Goal: Task Accomplishment & Management: Manage account settings

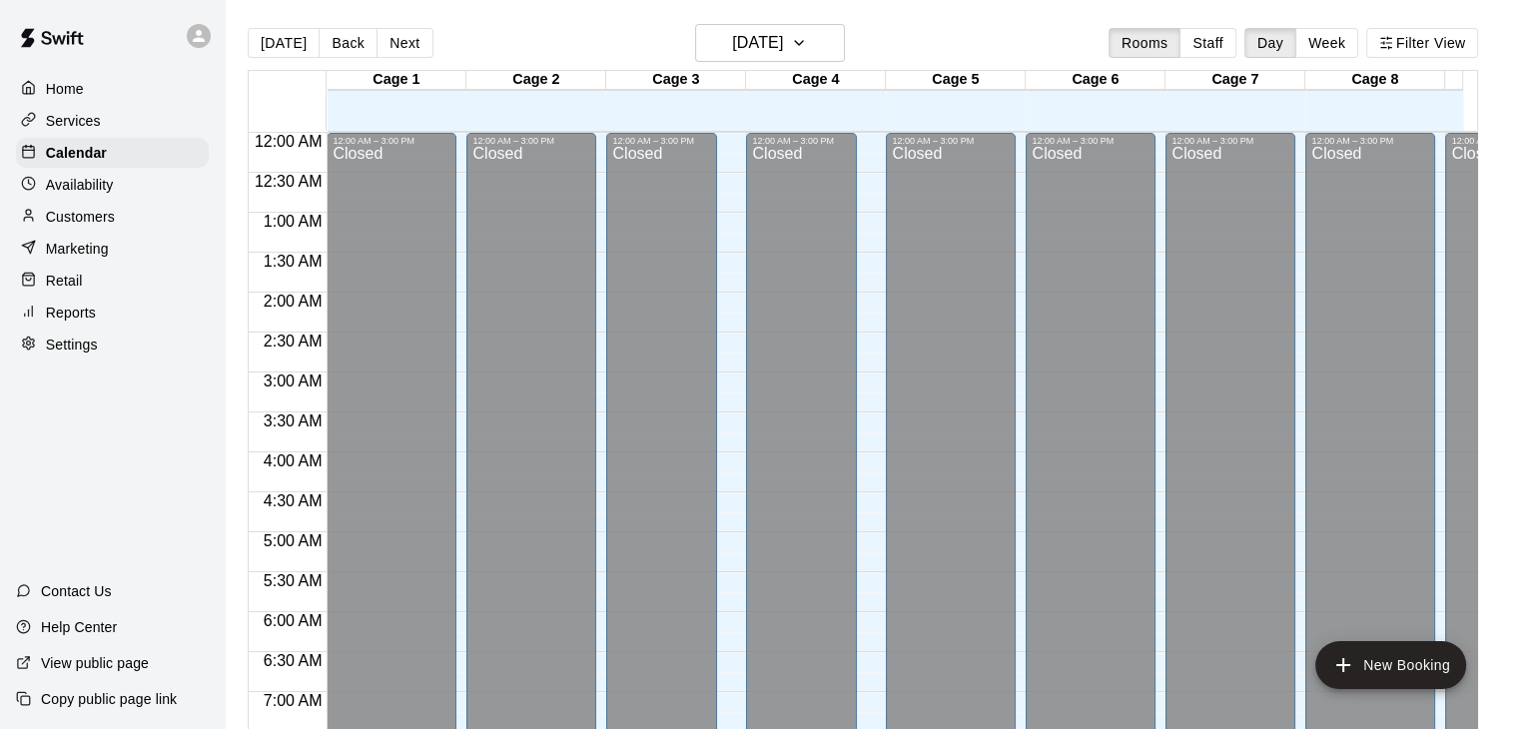
scroll to position [1159, 12]
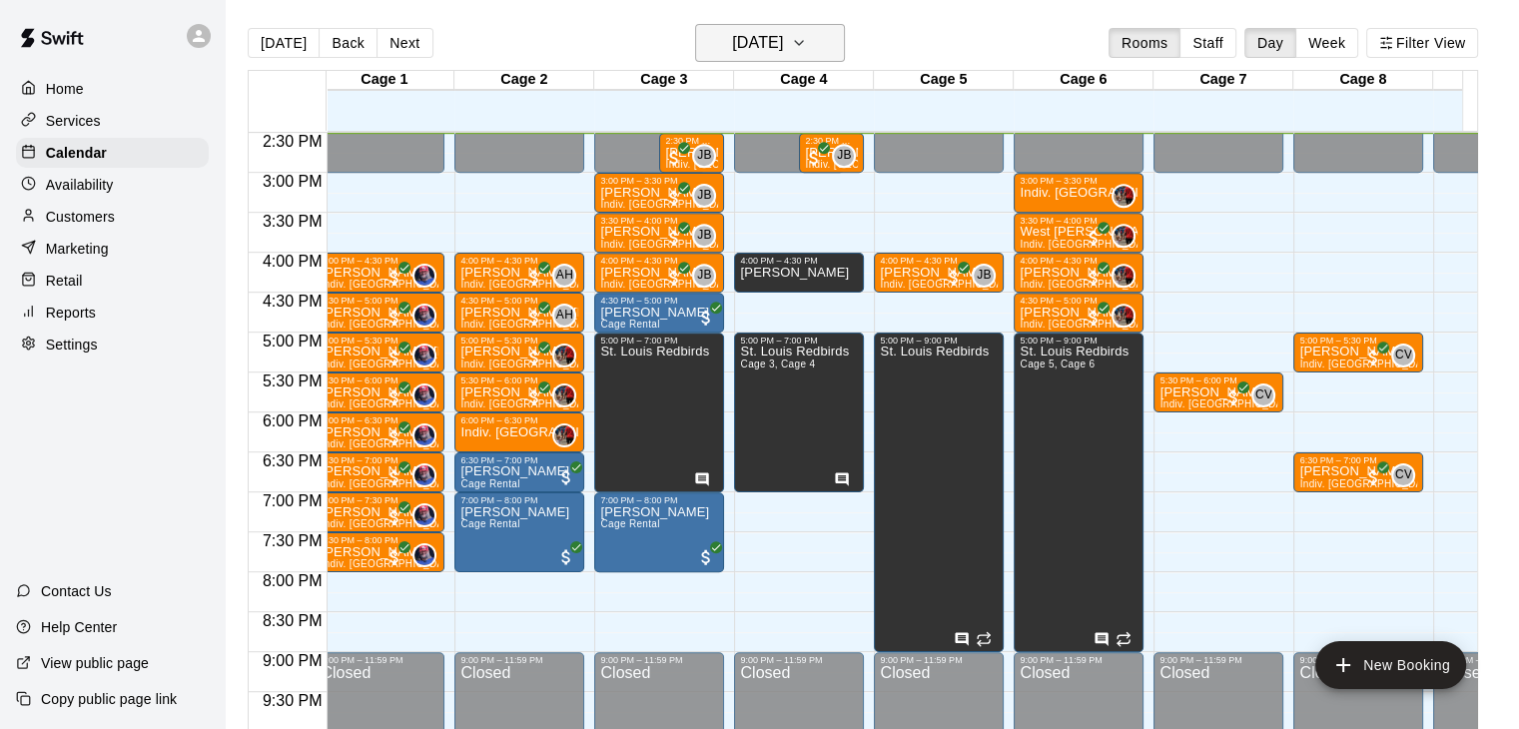
click at [783, 52] on h6 "[DATE]" at bounding box center [757, 43] width 51 height 28
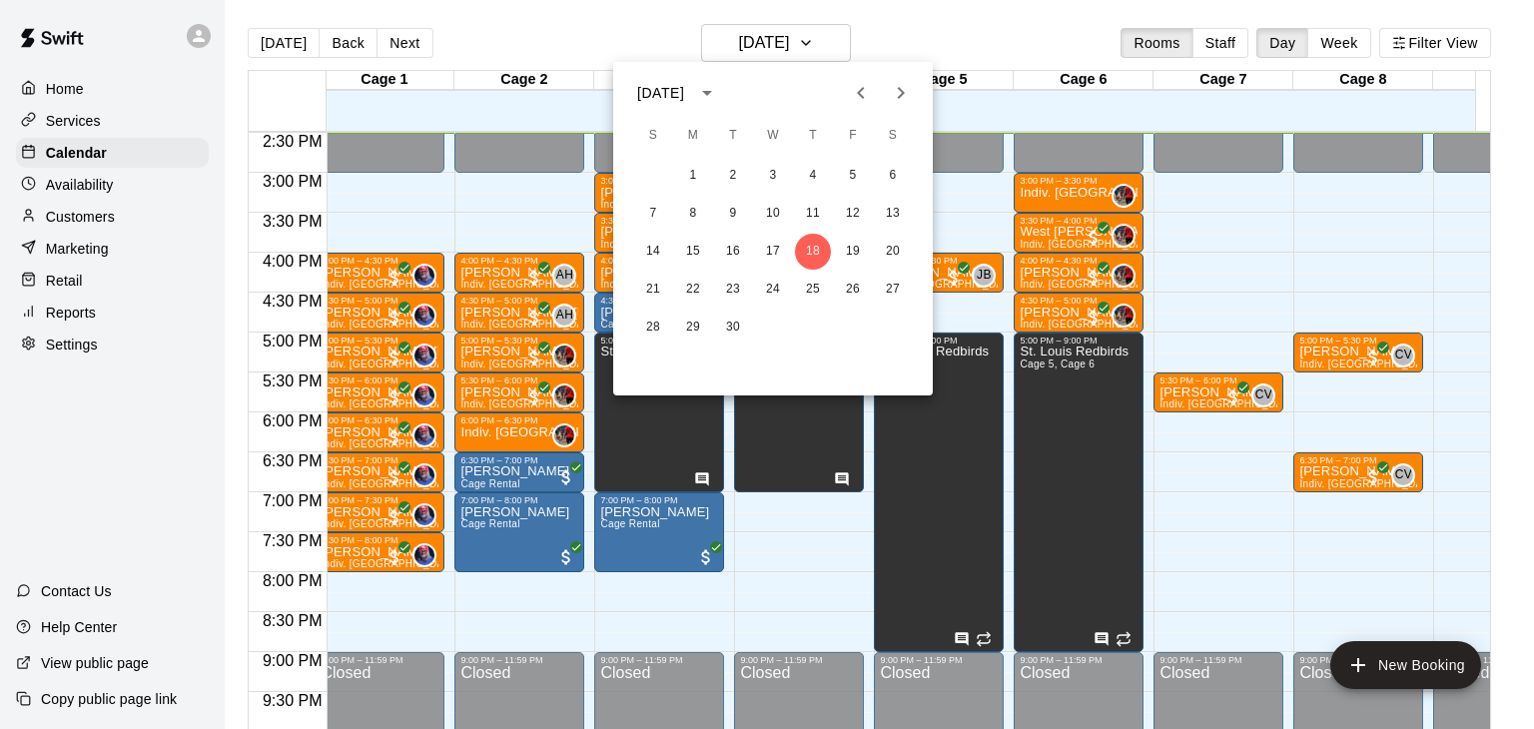
click at [983, 53] on div at bounding box center [767, 364] width 1534 height 729
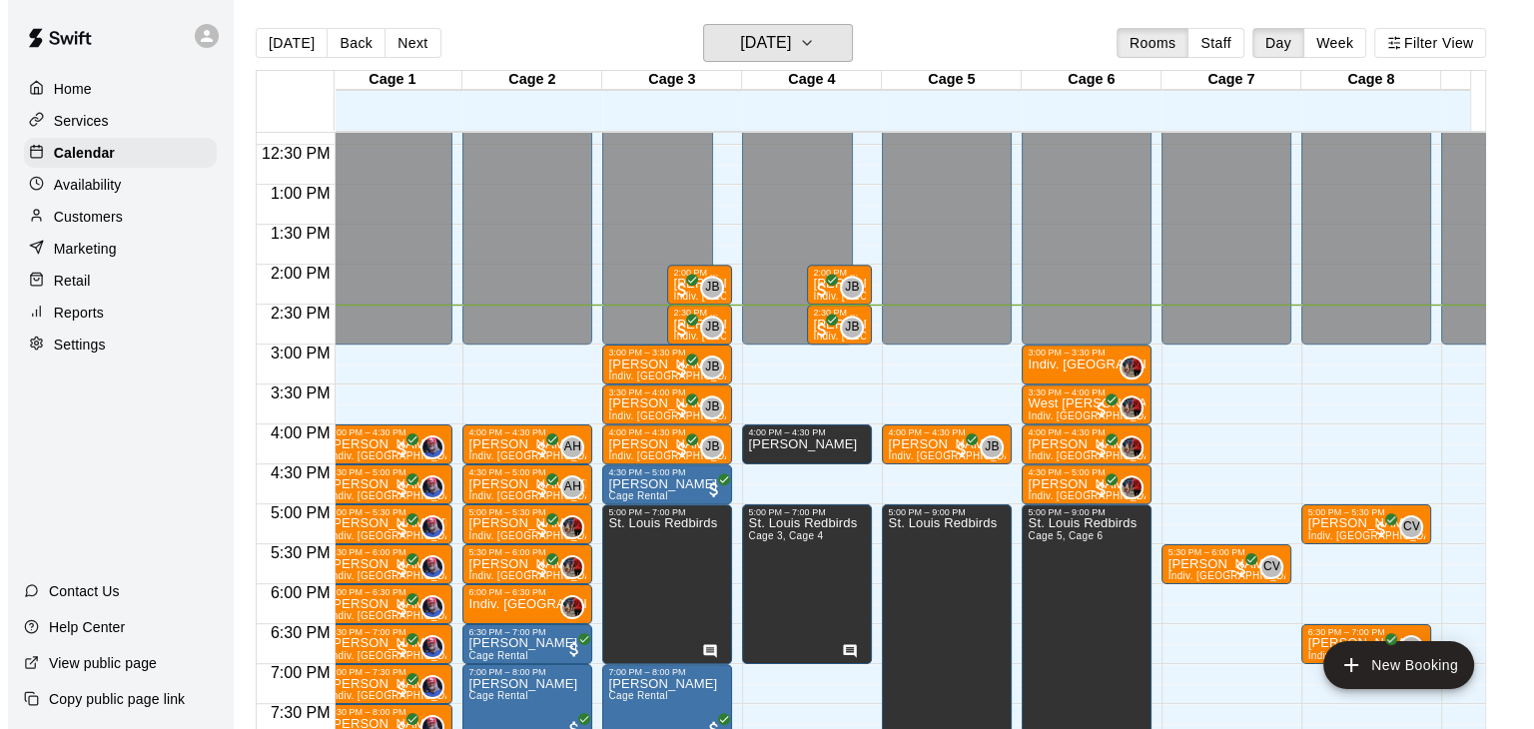
scroll to position [989, 12]
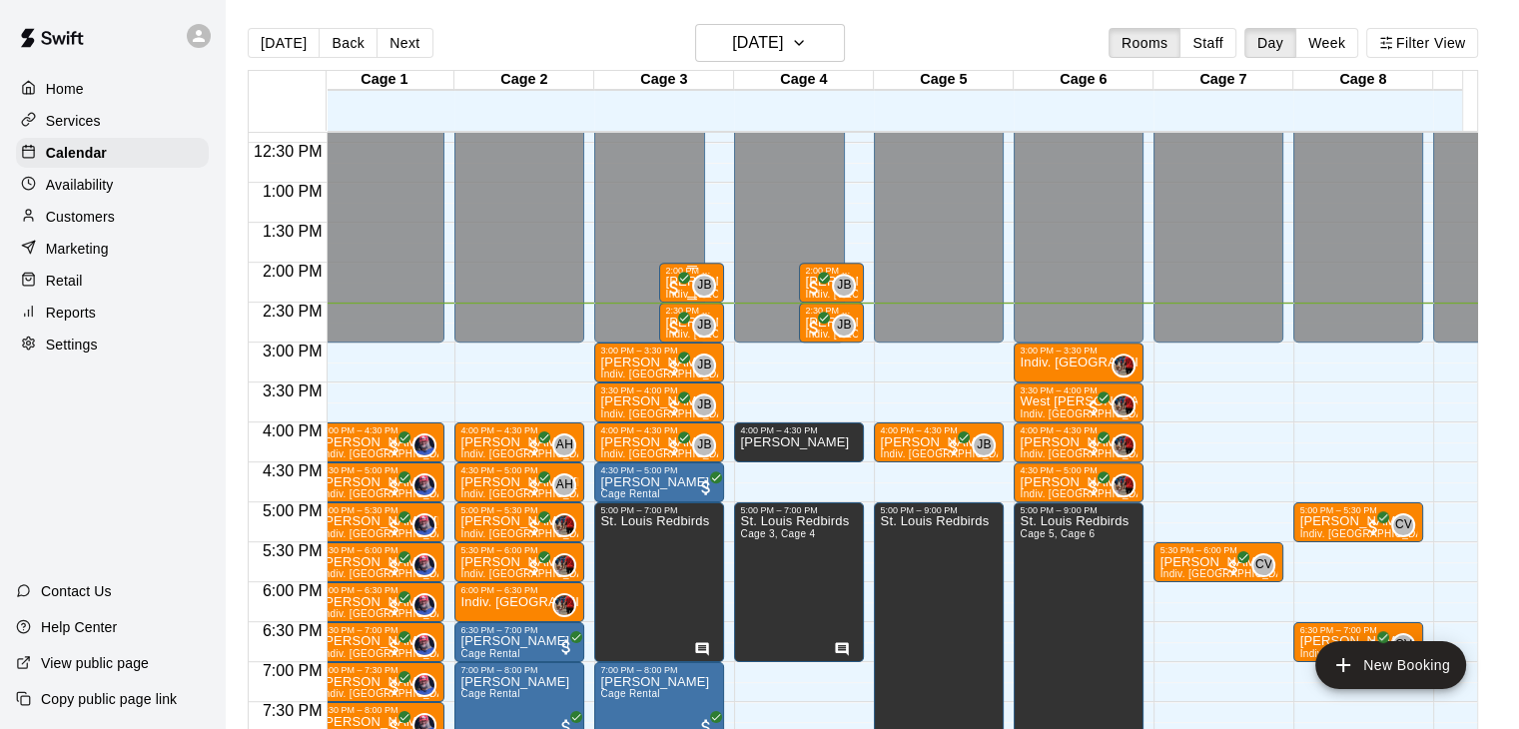
click at [679, 280] on icon "All customers have paid" at bounding box center [684, 278] width 12 height 12
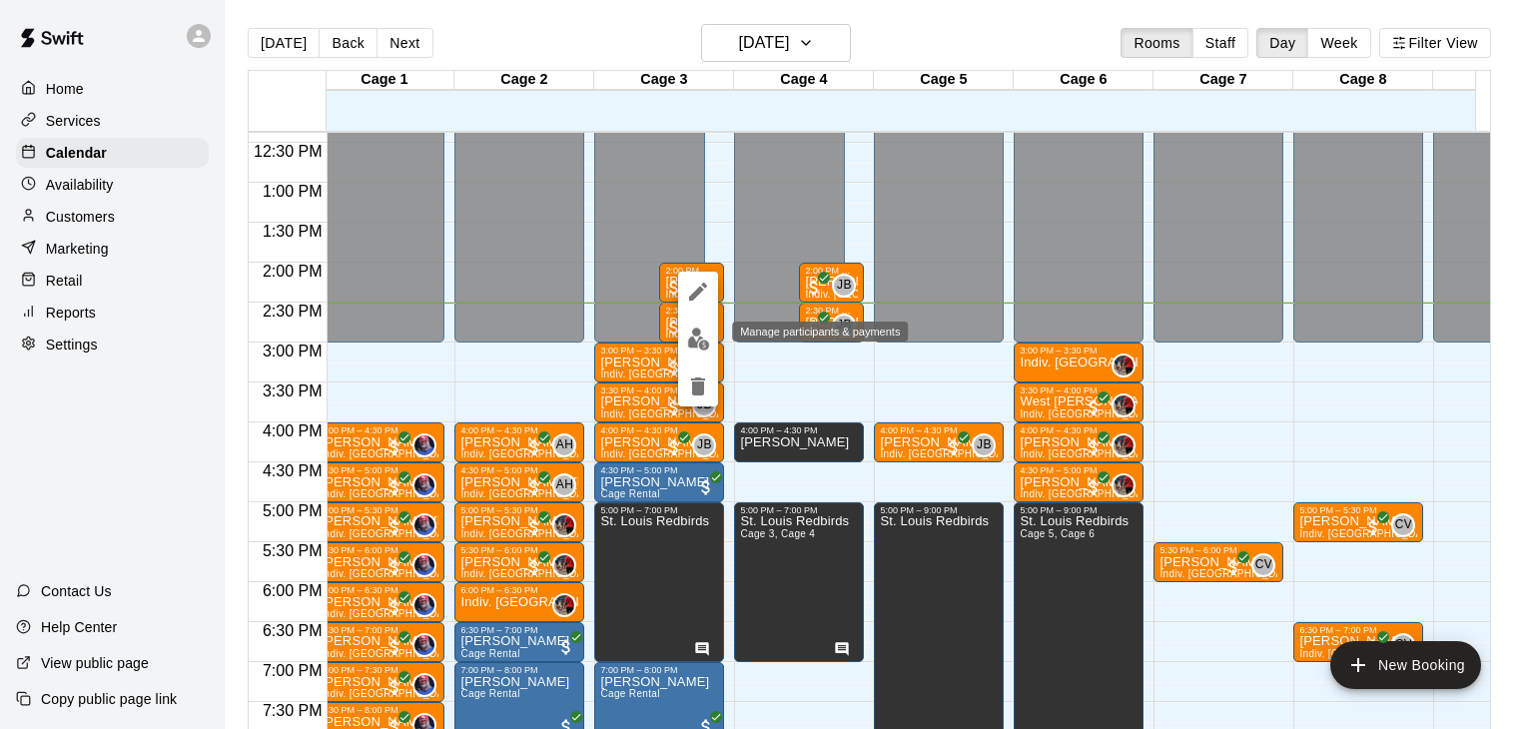
click at [702, 343] on img "edit" at bounding box center [698, 339] width 23 height 23
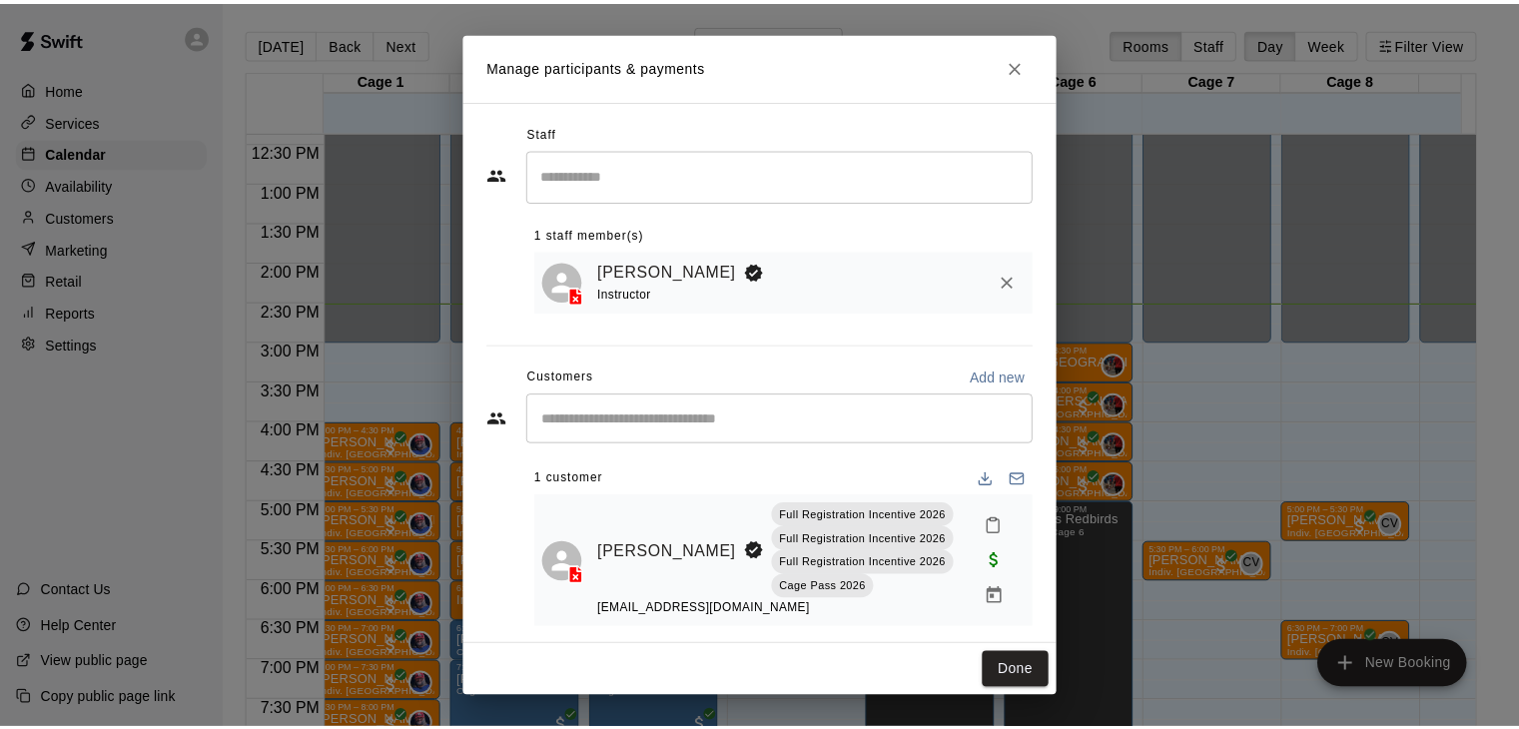
scroll to position [16, 0]
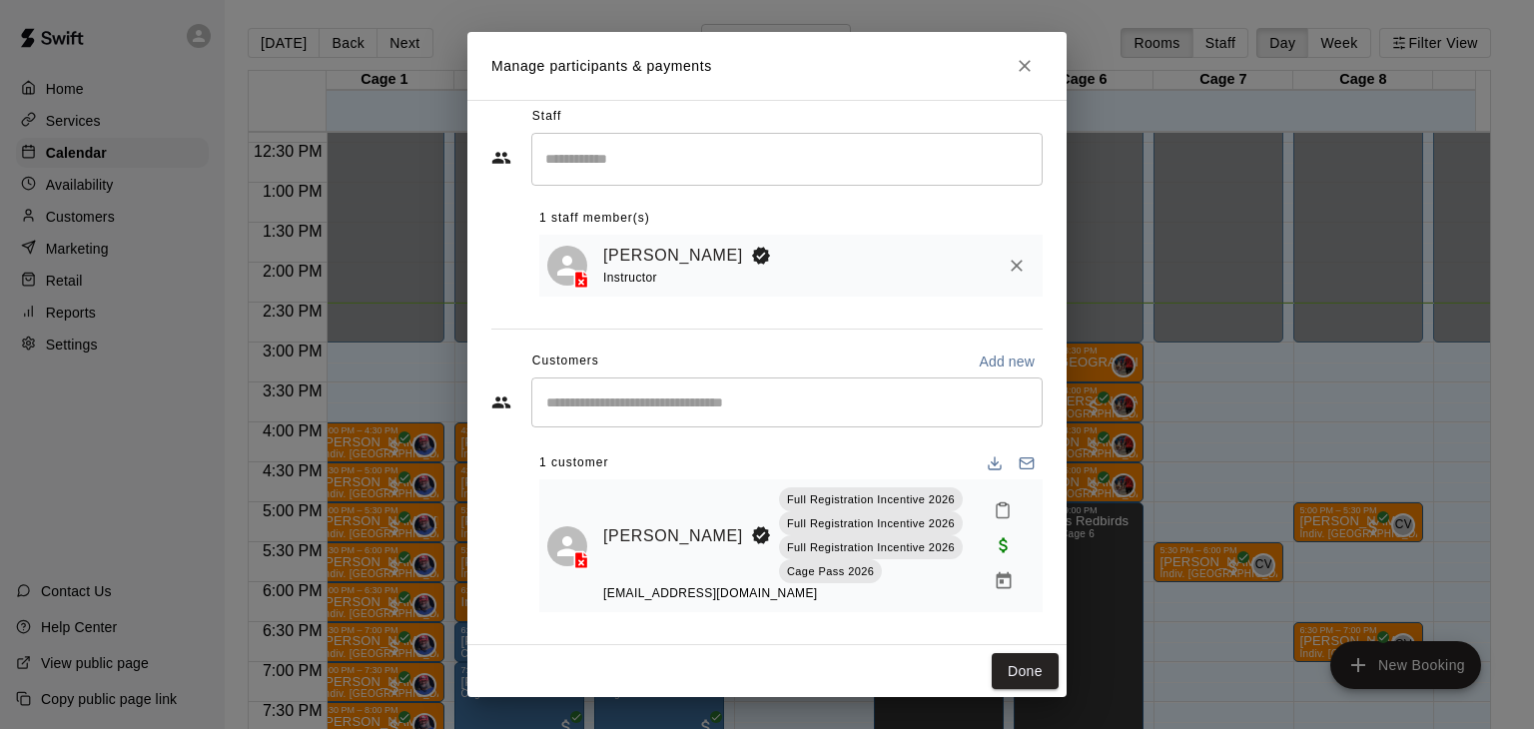
click at [1018, 56] on icon "Close" at bounding box center [1025, 66] width 20 height 20
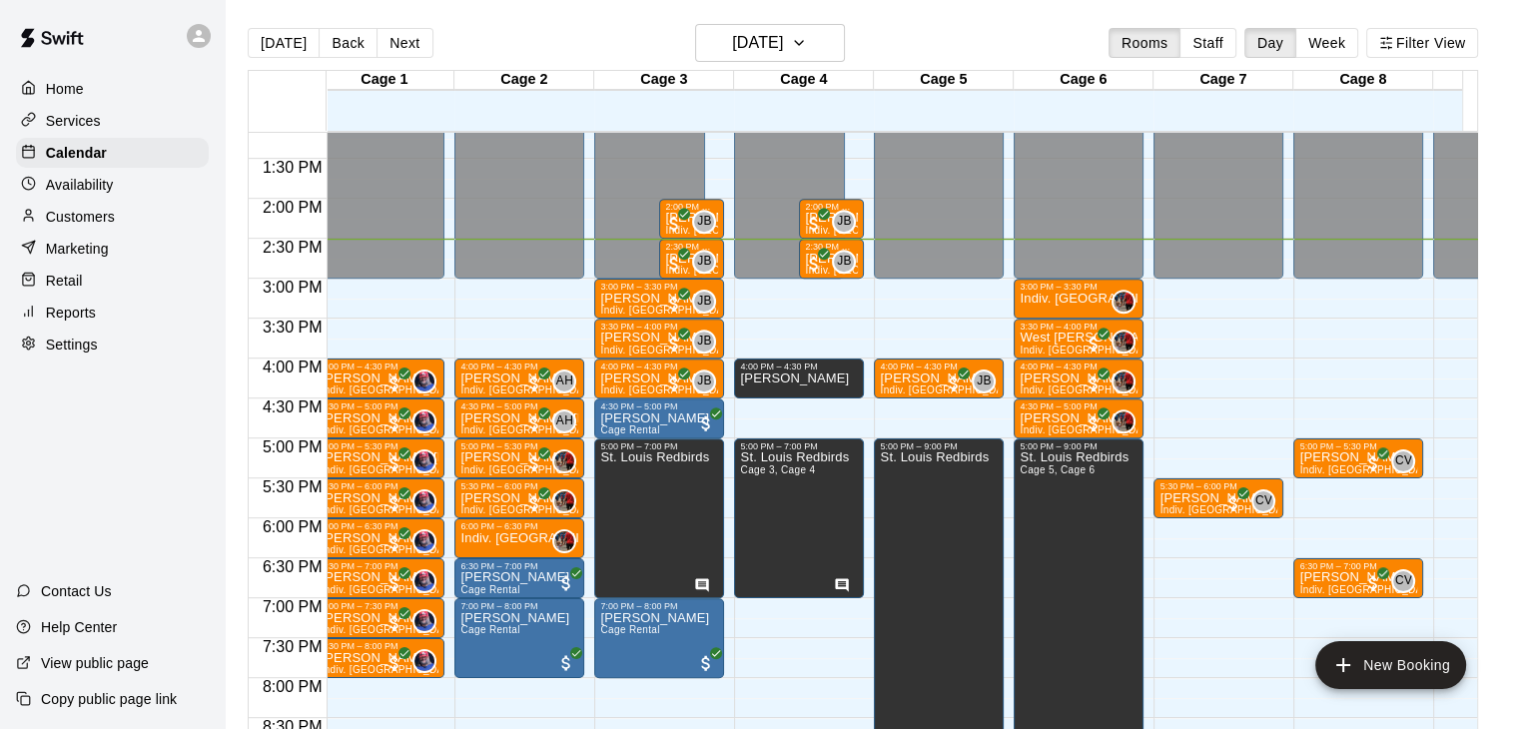
scroll to position [1053, 12]
click at [783, 32] on h6 "[DATE]" at bounding box center [757, 43] width 51 height 28
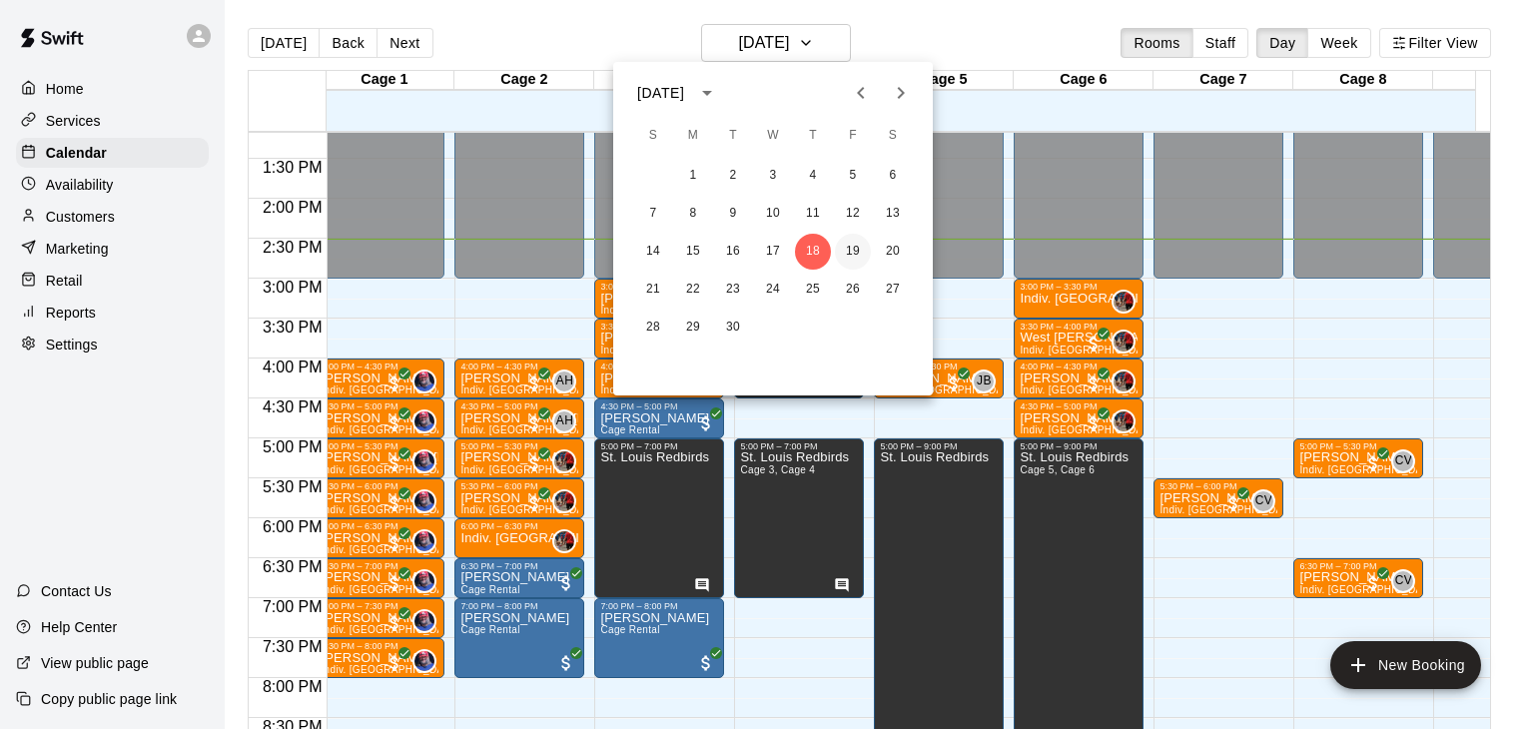
click at [862, 241] on button "19" at bounding box center [853, 252] width 36 height 36
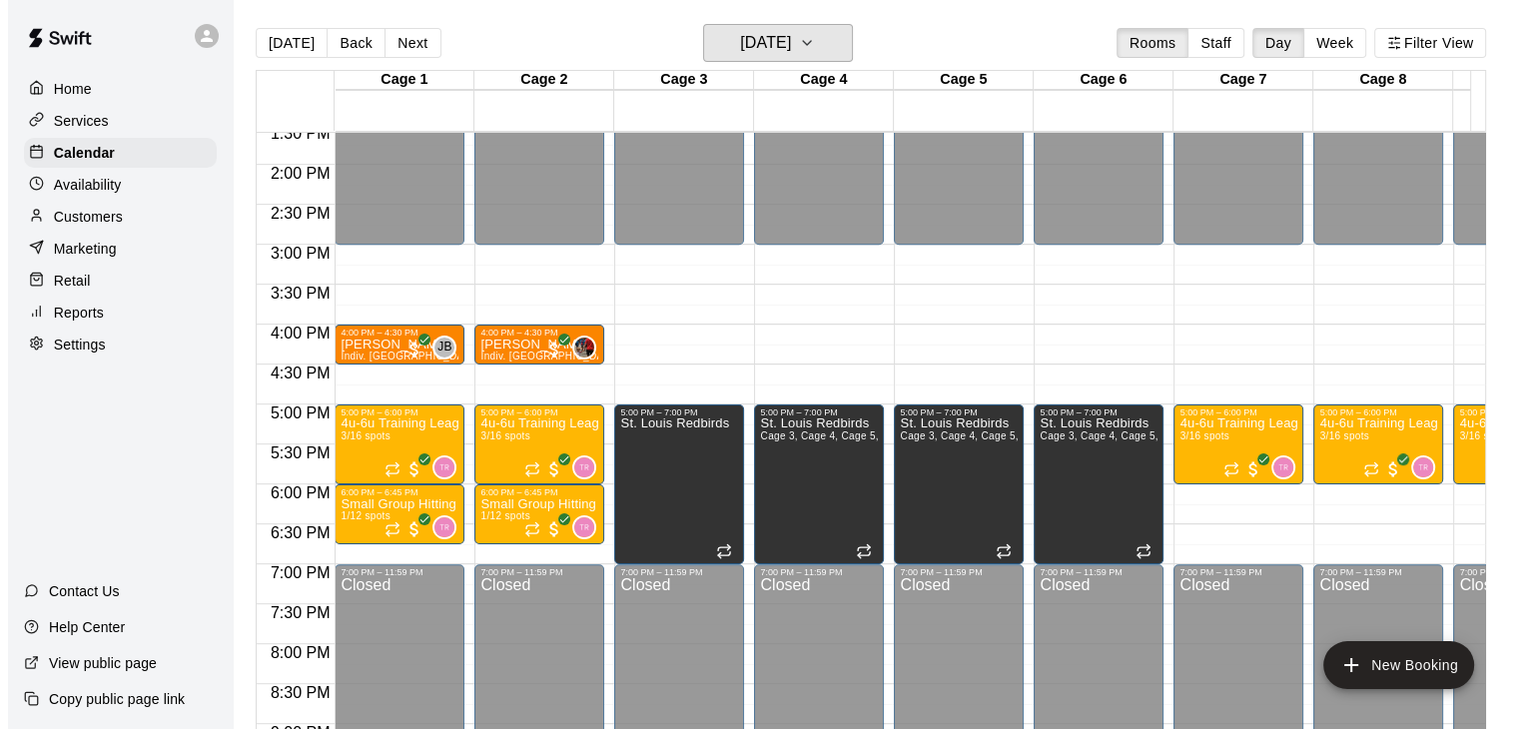
scroll to position [1087, 0]
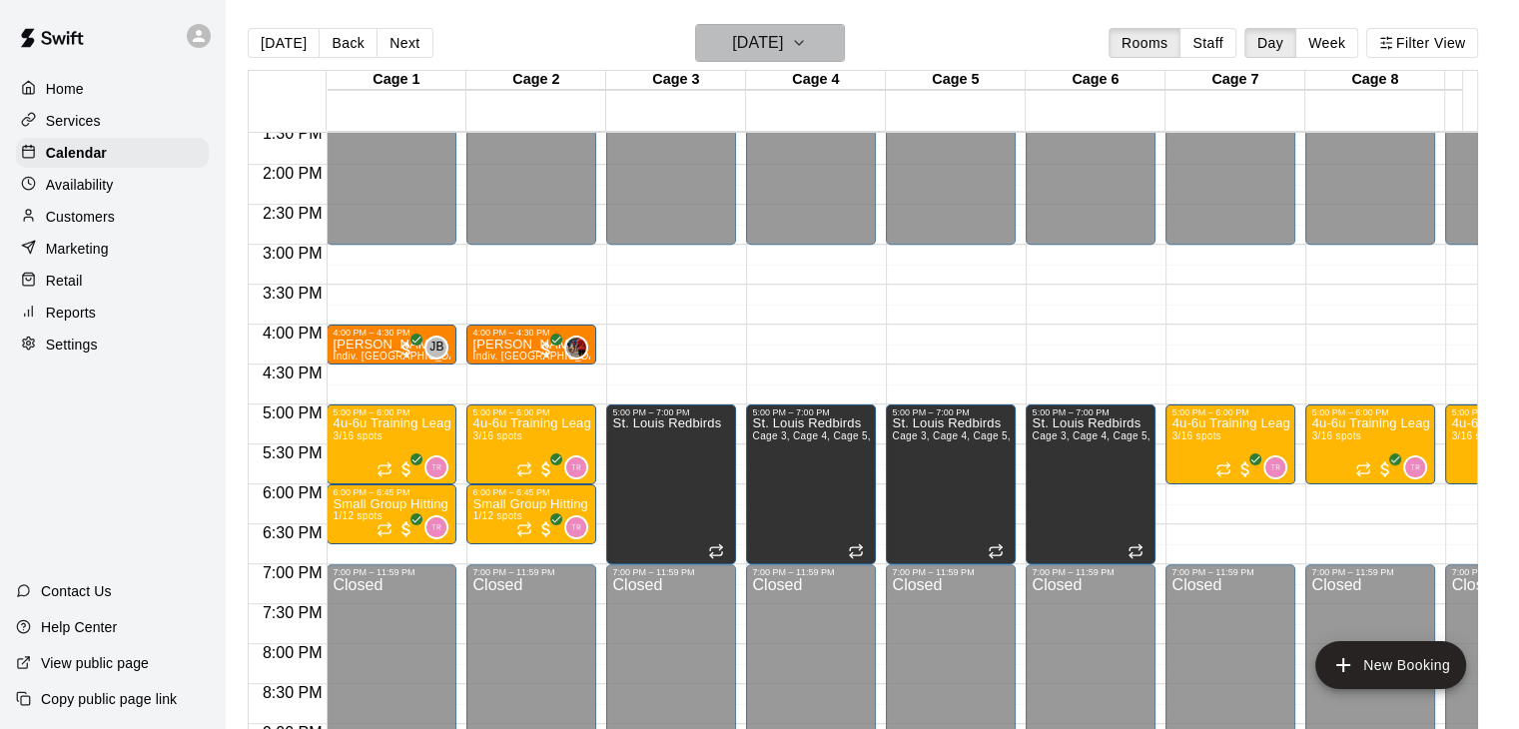
click at [783, 29] on h6 "[DATE]" at bounding box center [757, 43] width 51 height 28
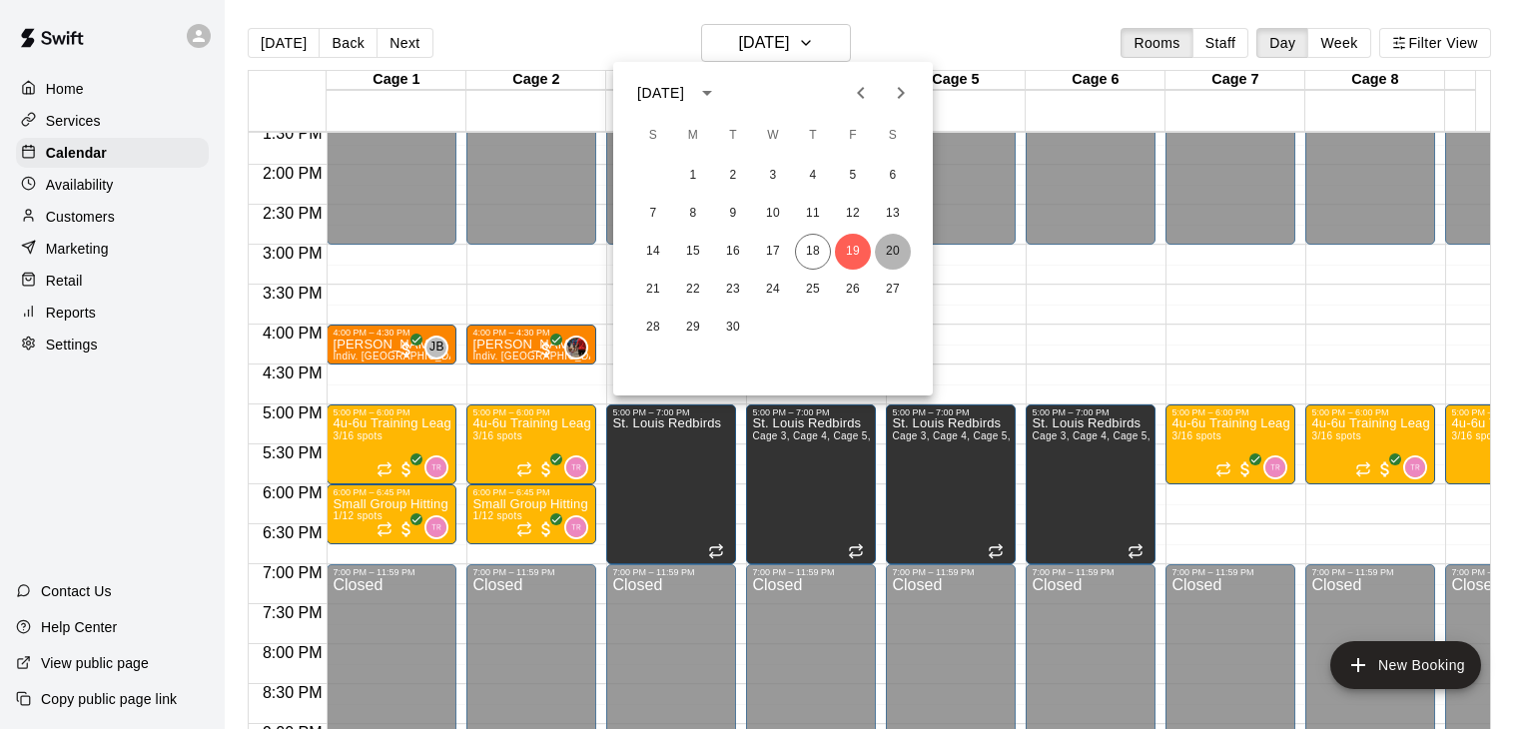
click at [889, 249] on button "20" at bounding box center [893, 252] width 36 height 36
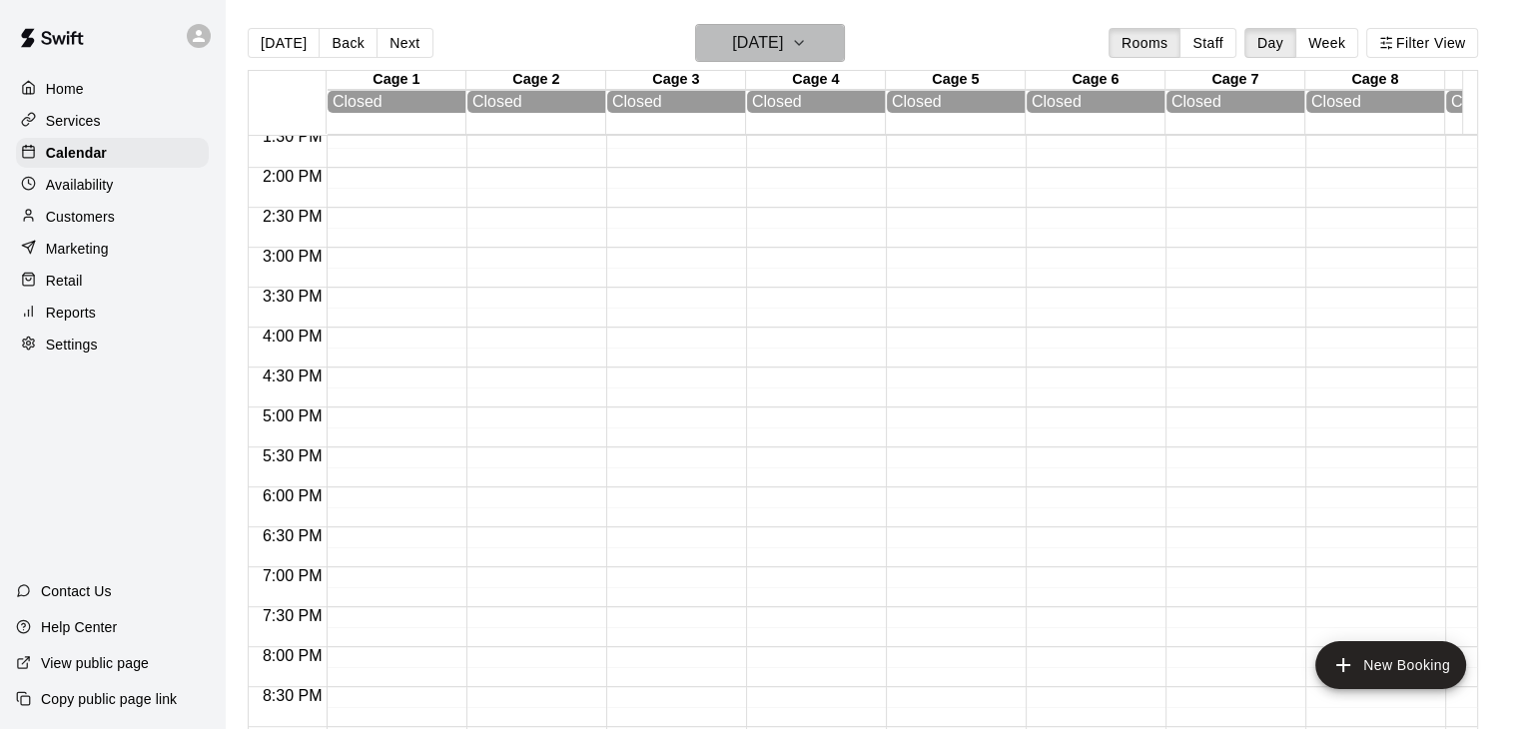
click at [783, 42] on h6 "[DATE]" at bounding box center [757, 43] width 51 height 28
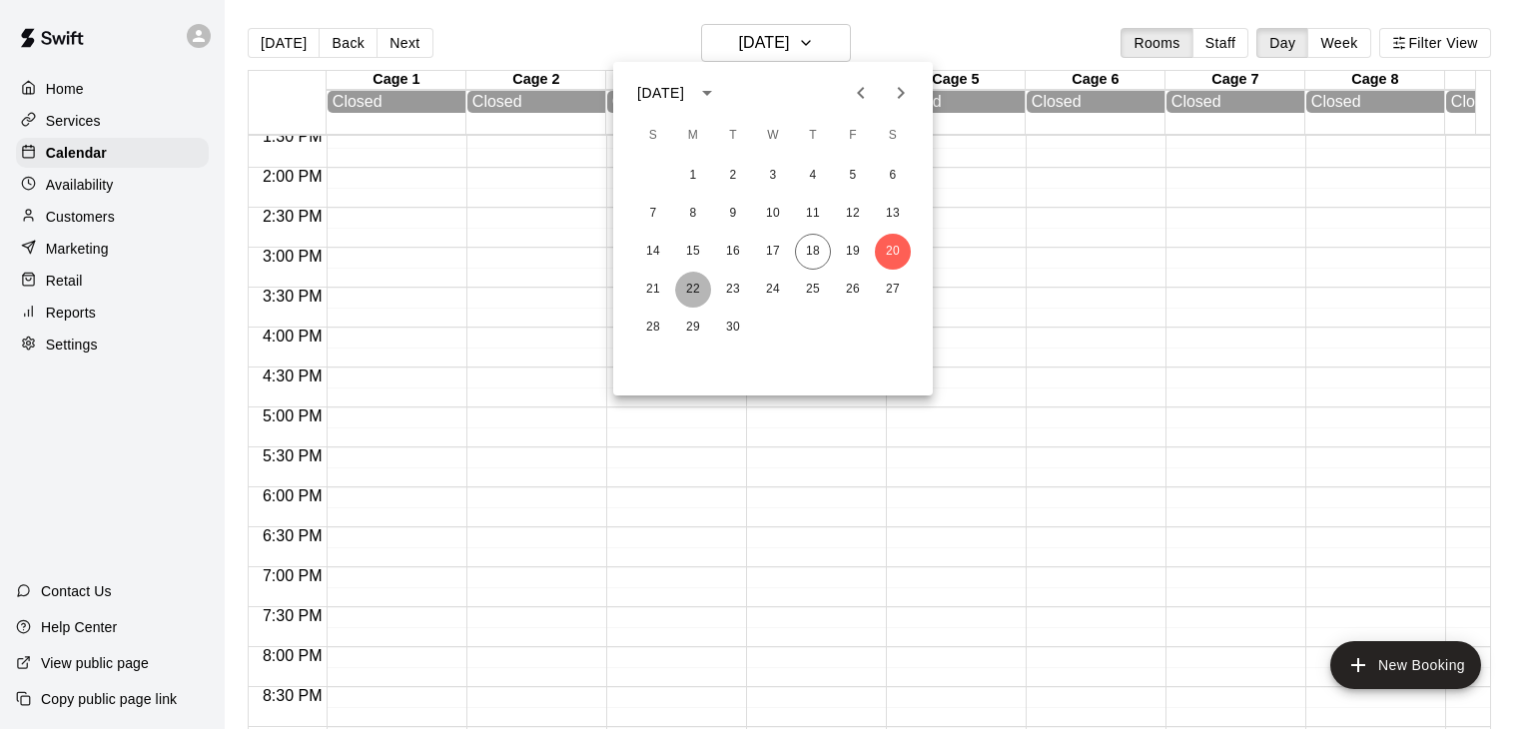
click at [690, 287] on button "22" at bounding box center [693, 290] width 36 height 36
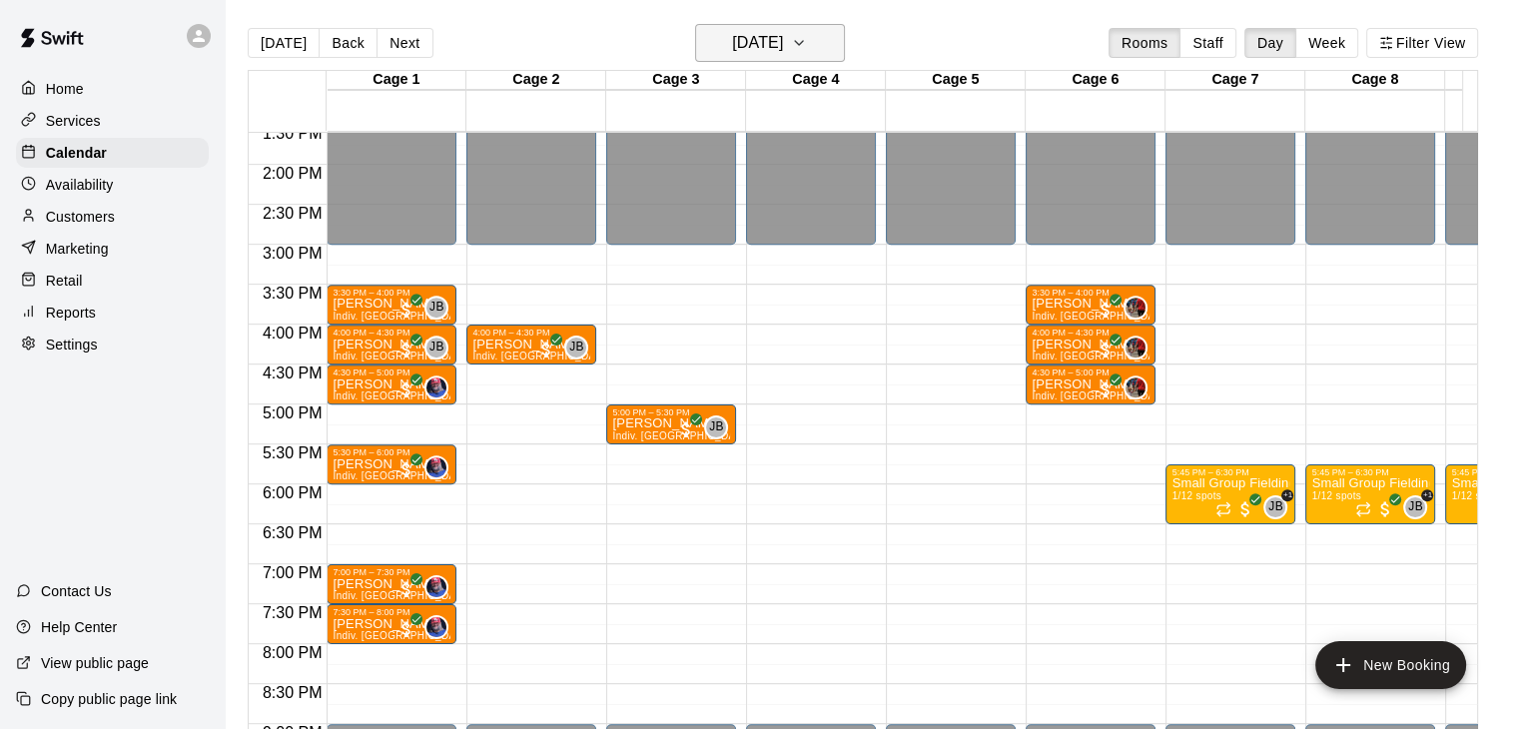
click at [777, 36] on h6 "[DATE]" at bounding box center [757, 43] width 51 height 28
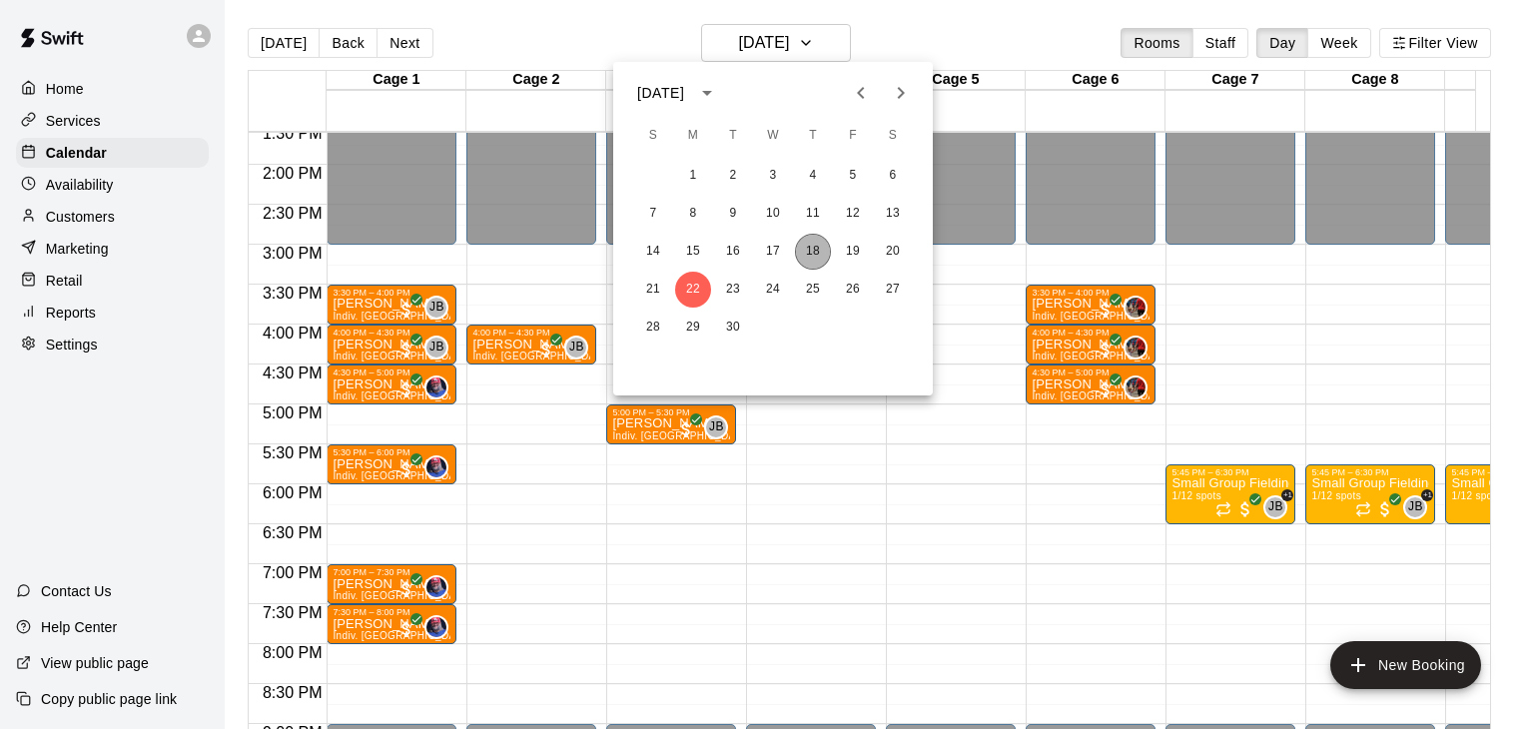
click at [819, 264] on button "18" at bounding box center [813, 252] width 36 height 36
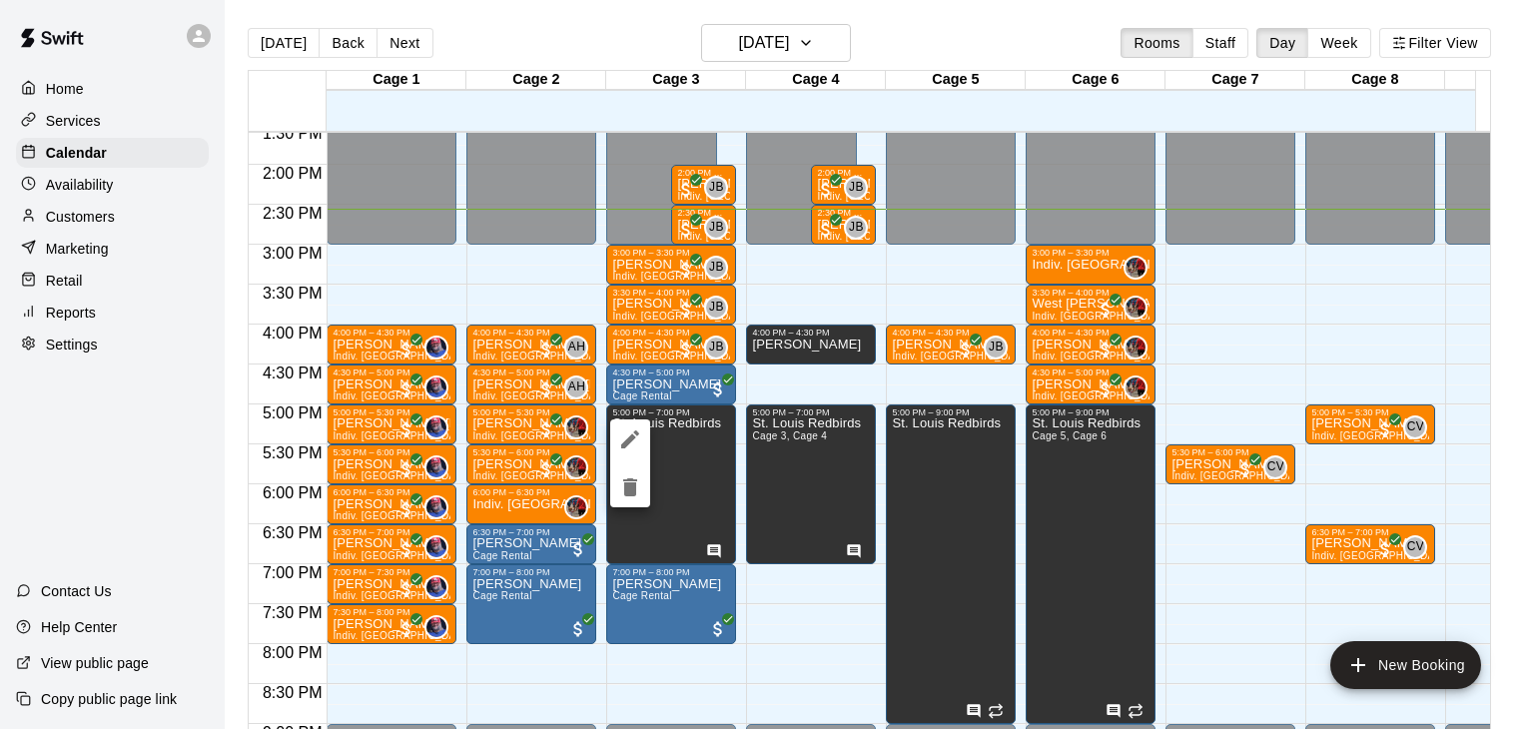
click at [635, 436] on icon "edit" at bounding box center [630, 440] width 24 height 24
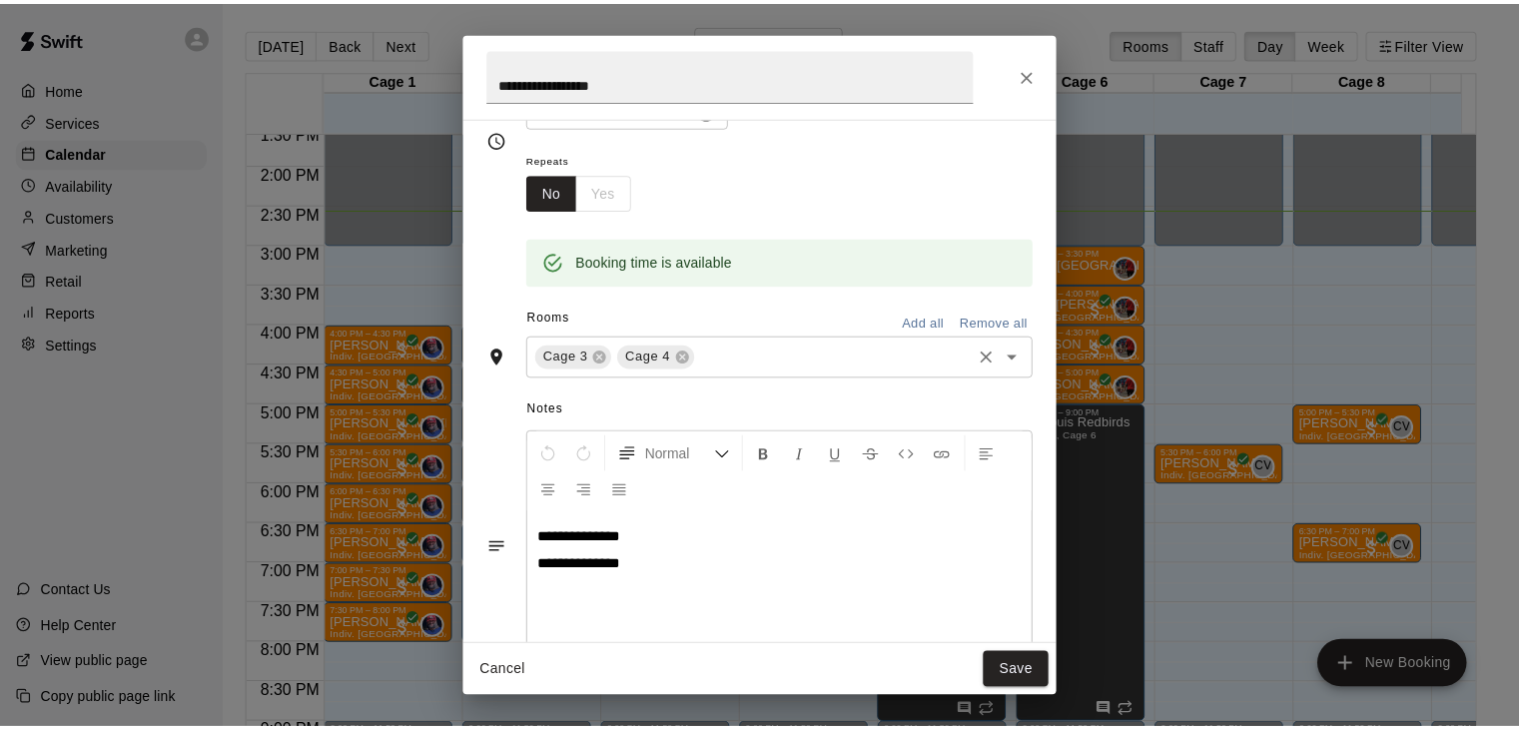
scroll to position [228, 0]
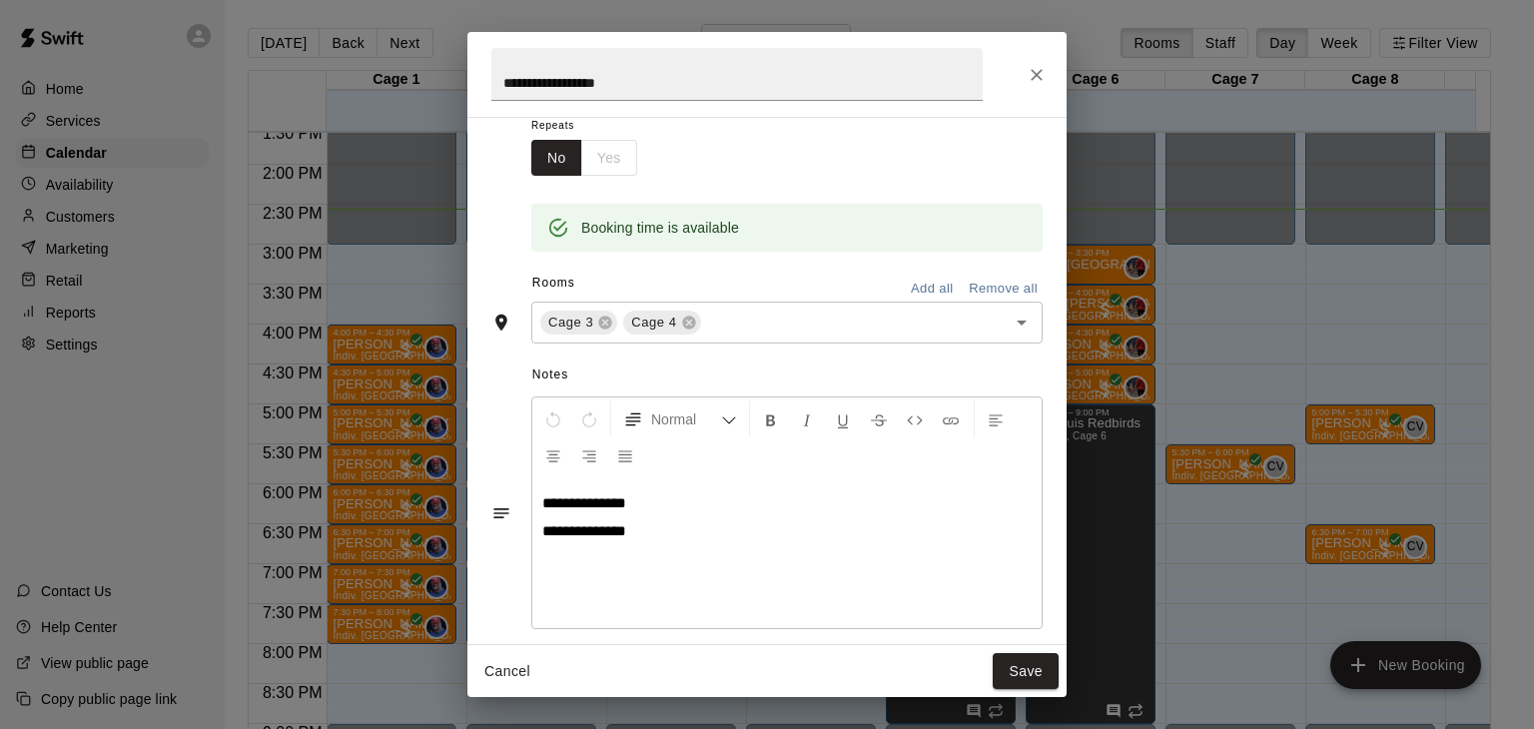
click at [1039, 81] on icon "Close" at bounding box center [1037, 75] width 20 height 20
